Goal: Task Accomplishment & Management: Manage account settings

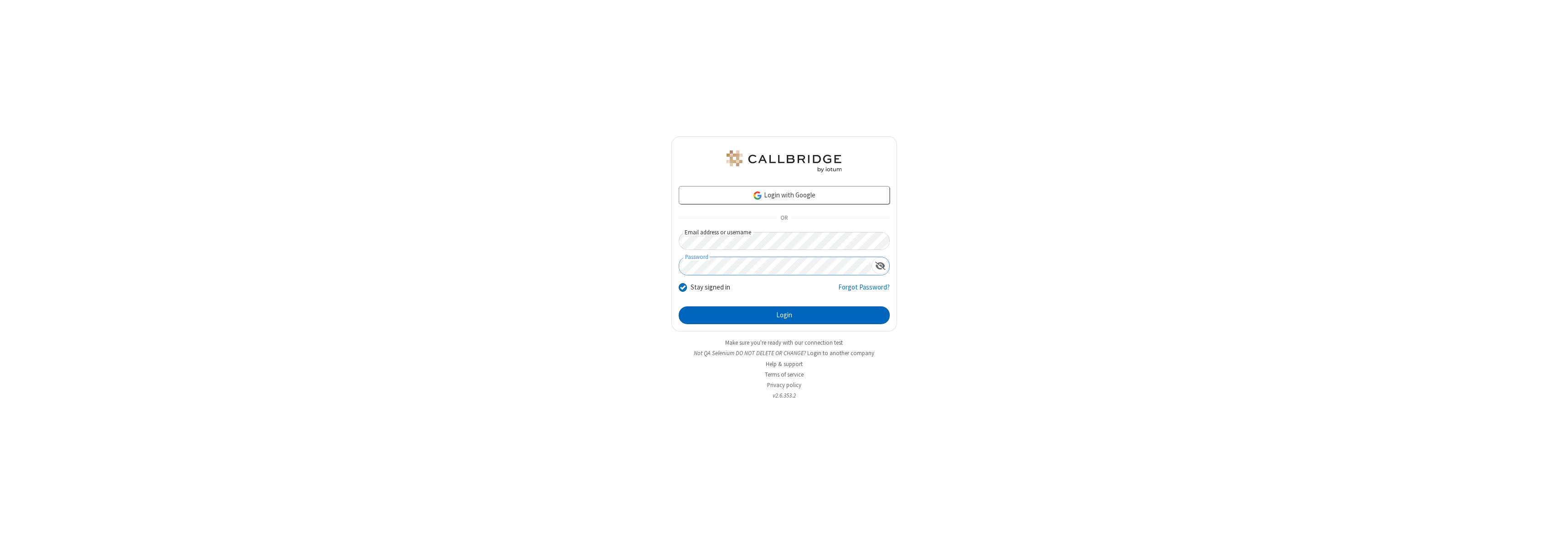
click at [784, 315] on button "Login" at bounding box center [784, 315] width 211 height 18
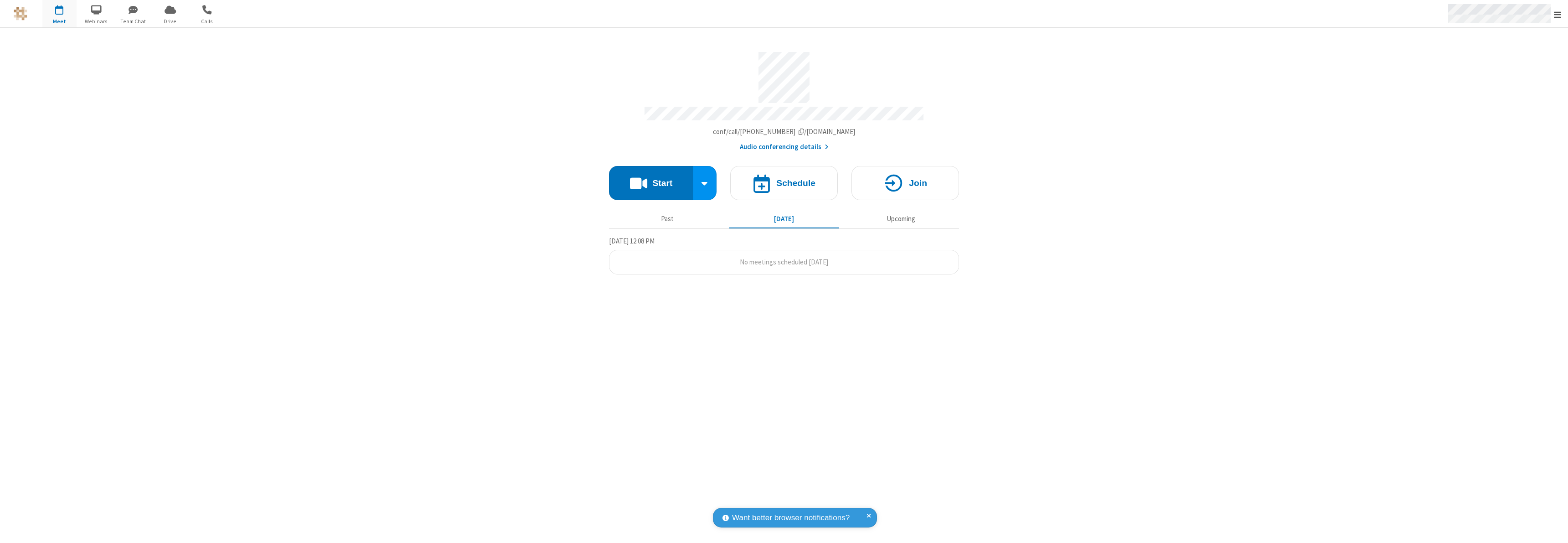
click at [1557, 14] on span "Open menu" at bounding box center [1557, 14] width 7 height 9
click at [1504, 61] on div "Settings" at bounding box center [1504, 61] width 127 height 25
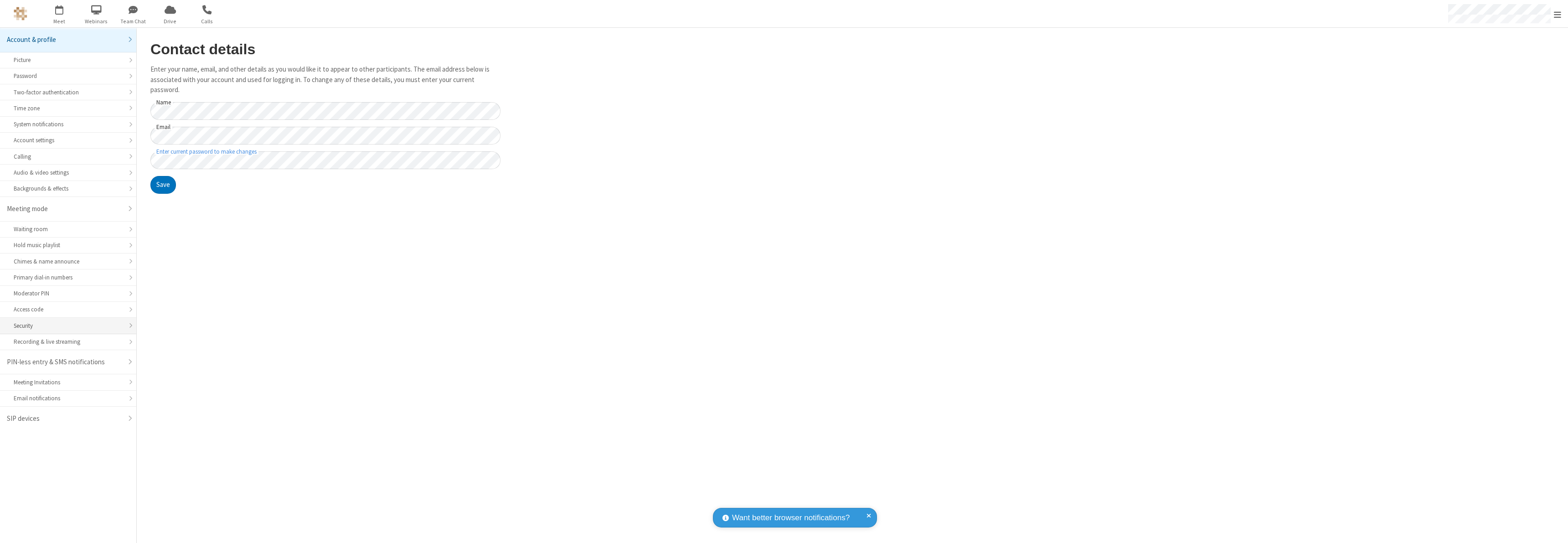
click at [68, 325] on div "Security" at bounding box center [68, 326] width 109 height 8
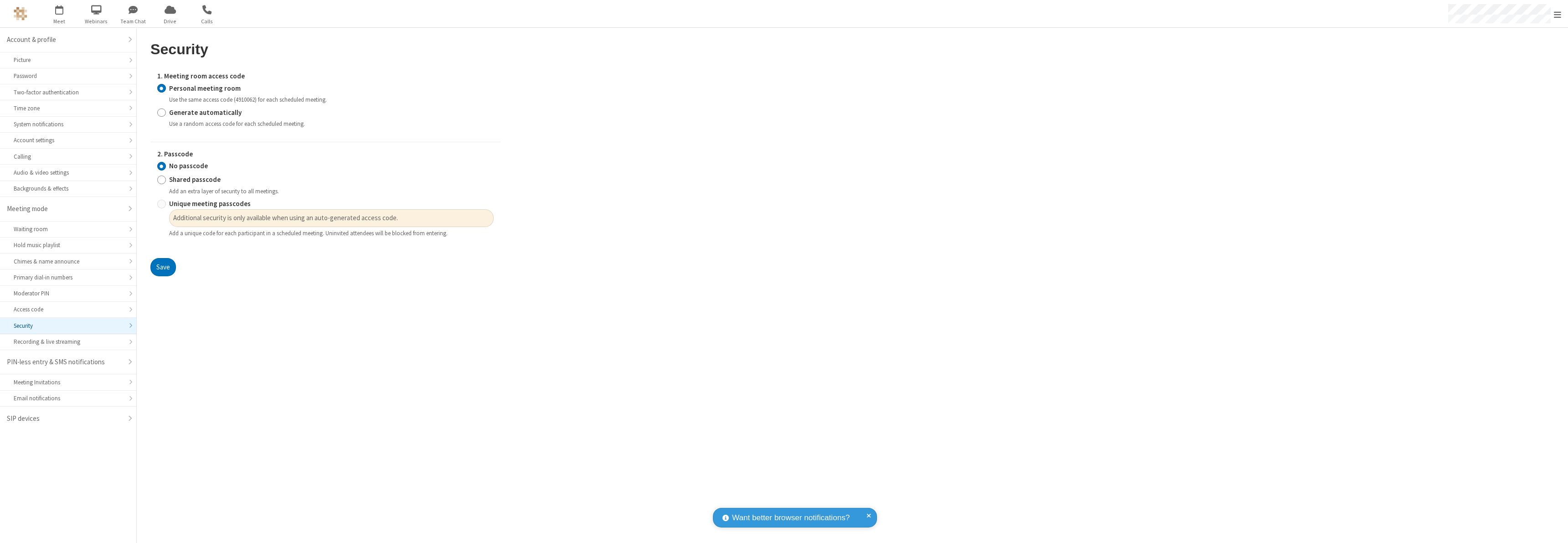
click at [908, 270] on main "Security 1. Meeting room access code Personal meeting room Use the same access …" at bounding box center [852, 285] width 1432 height 515
click at [161, 112] on input "Generate automatically" at bounding box center [161, 112] width 8 height 10
radio input "true"
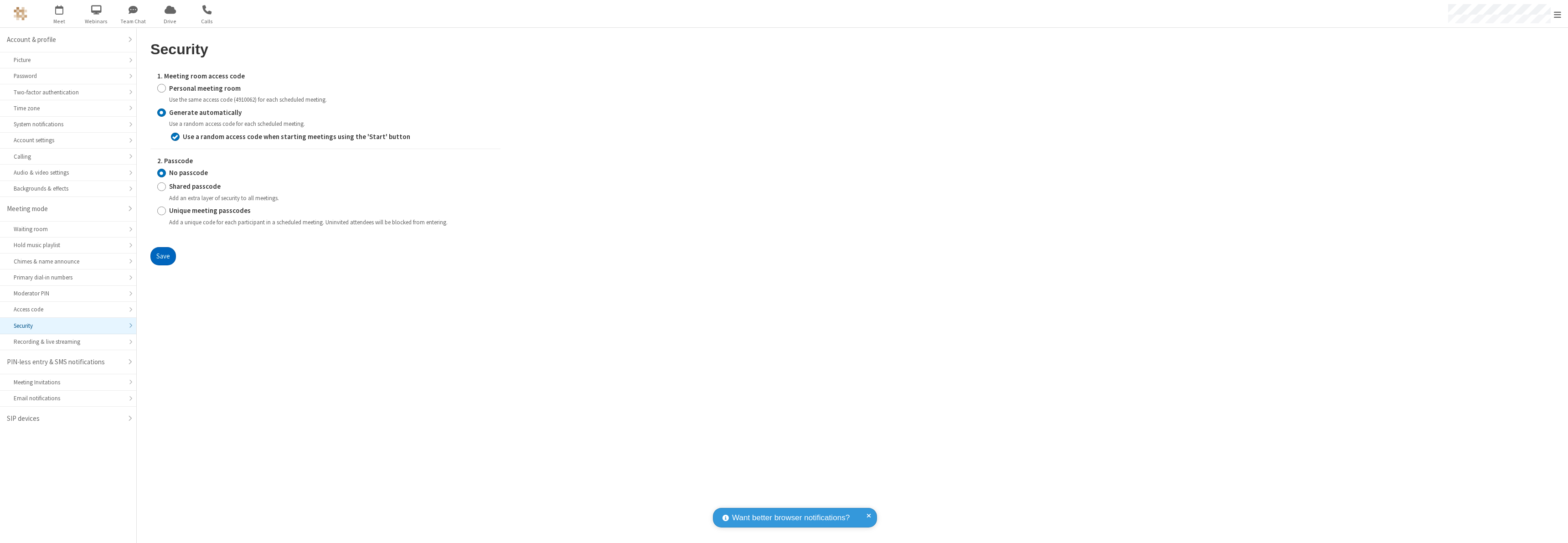
click at [163, 256] on button "Save" at bounding box center [163, 256] width 25 height 18
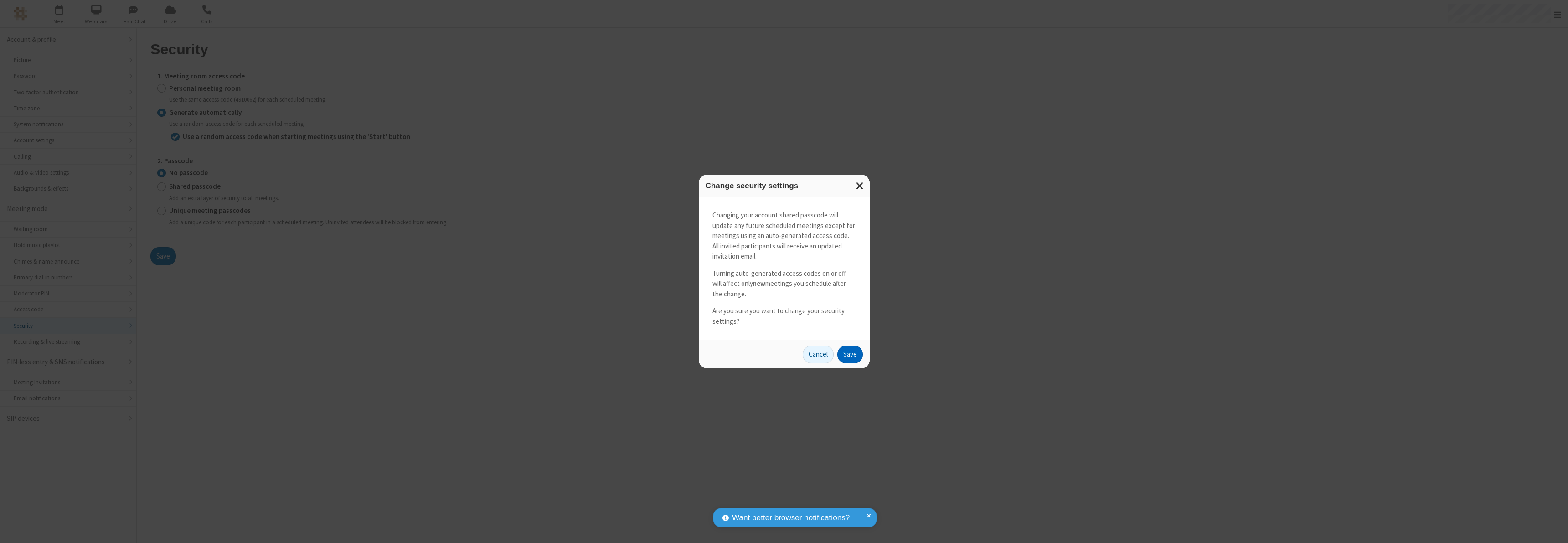
click at [850, 354] on button "Save" at bounding box center [850, 355] width 25 height 18
